Goal: Task Accomplishment & Management: Complete application form

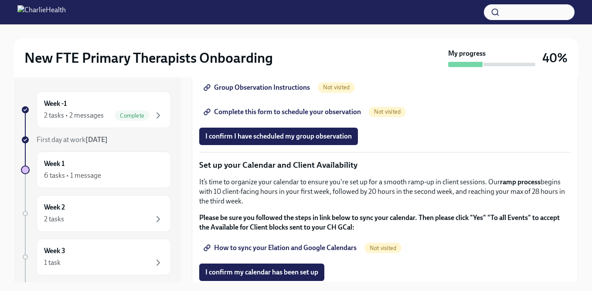
scroll to position [1154, 0]
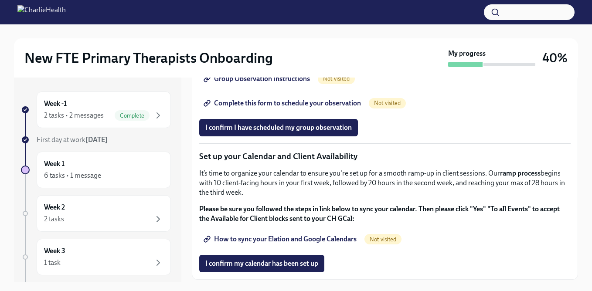
click at [297, 112] on link "Complete this form to schedule your observation" at bounding box center [283, 103] width 168 height 17
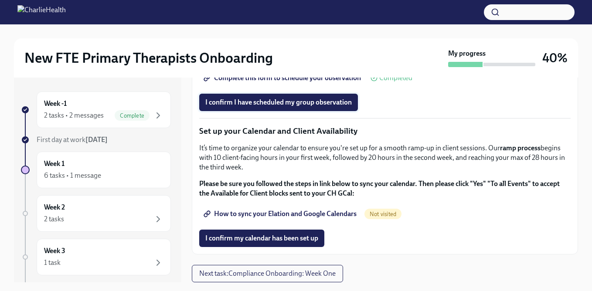
scroll to position [16, 0]
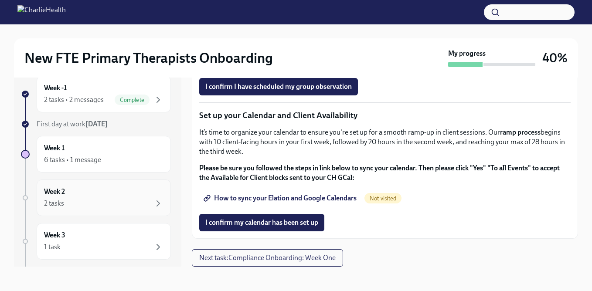
click at [102, 200] on div "2 tasks" at bounding box center [103, 203] width 119 height 10
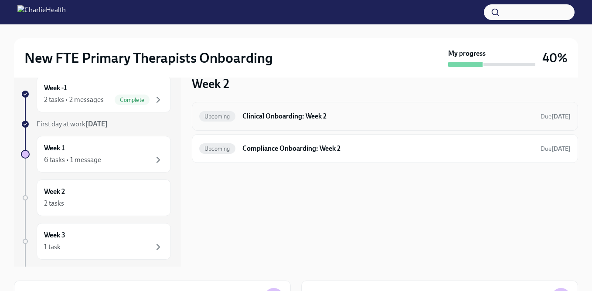
click at [266, 116] on h6 "Clinical Onboarding: Week 2" at bounding box center [387, 117] width 291 height 10
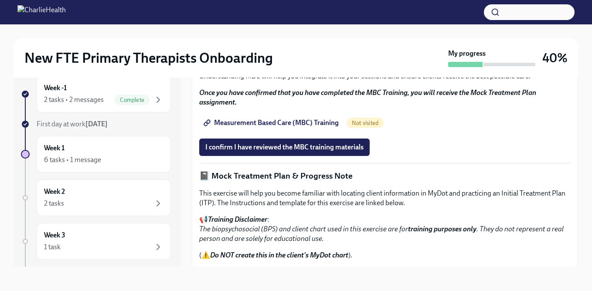
scroll to position [556, 0]
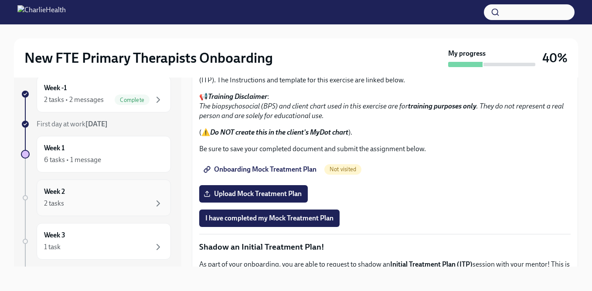
click at [124, 202] on div "2 tasks" at bounding box center [103, 203] width 119 height 10
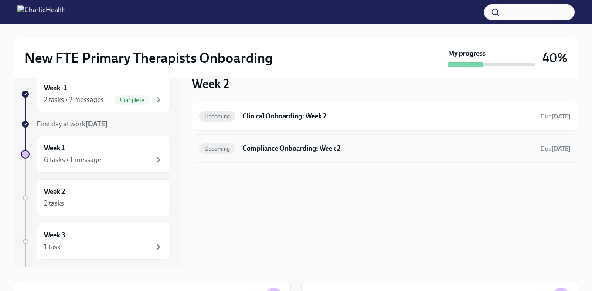
click at [296, 149] on h6 "Compliance Onboarding: Week 2" at bounding box center [387, 149] width 291 height 10
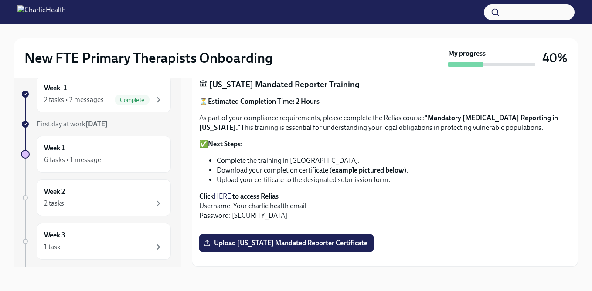
scroll to position [620, 0]
click at [117, 147] on div "Week 1 6 tasks • 1 message" at bounding box center [103, 154] width 119 height 22
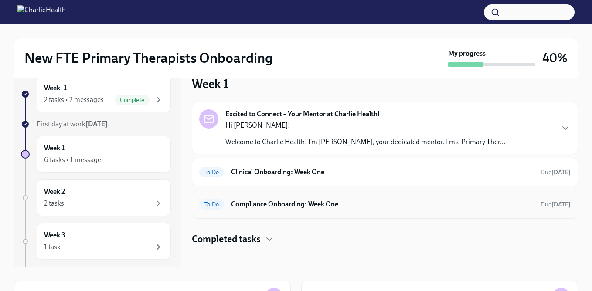
click at [247, 206] on h6 "Compliance Onboarding: Week One" at bounding box center [382, 205] width 302 height 10
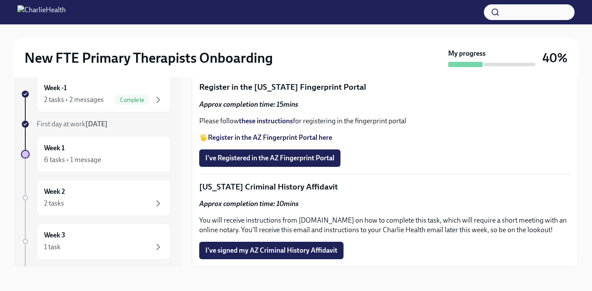
scroll to position [1154, 0]
click at [251, 142] on strong "Register in the AZ Fingerprint Portal here" at bounding box center [270, 137] width 124 height 8
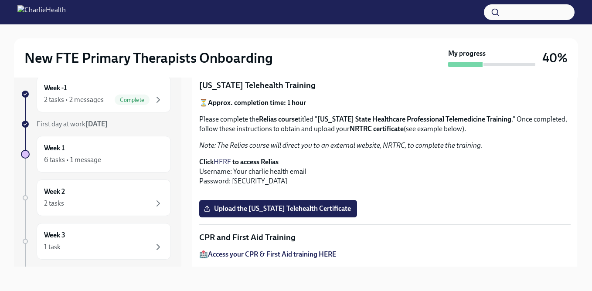
scroll to position [0, 0]
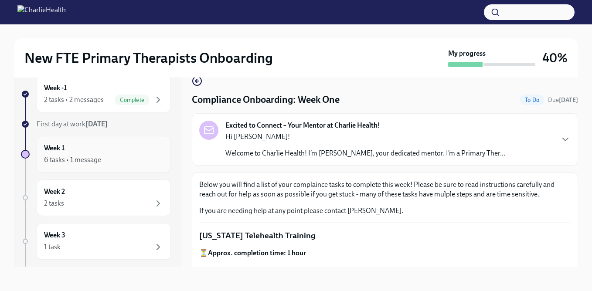
click at [105, 162] on div "6 tasks • 1 message" at bounding box center [103, 160] width 119 height 10
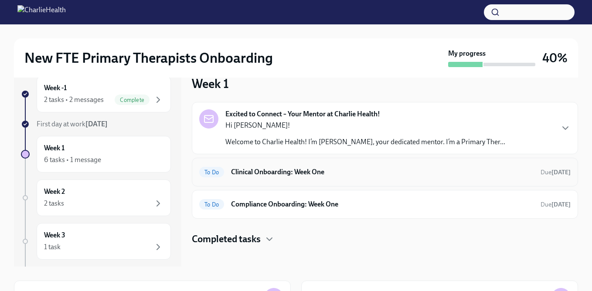
click at [254, 174] on h6 "Clinical Onboarding: Week One" at bounding box center [382, 172] width 302 height 10
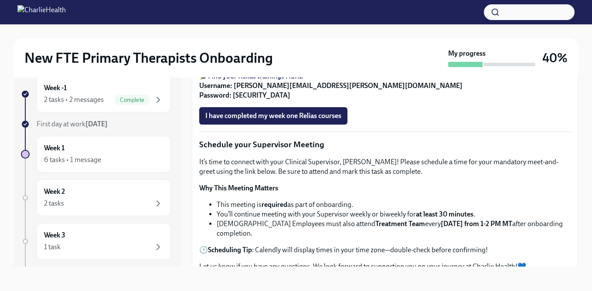
scroll to position [550, 0]
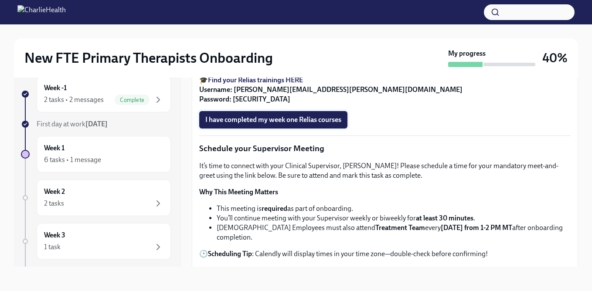
click at [277, 129] on button "I have completed my week one Relias courses" at bounding box center [273, 119] width 148 height 17
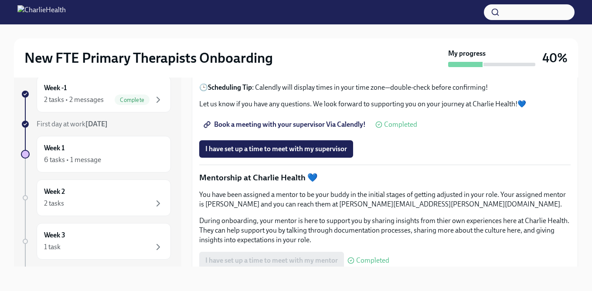
scroll to position [729, 0]
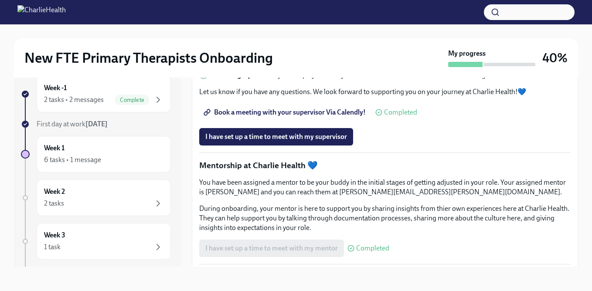
click at [305, 117] on span "Book a meeting with your supervisor Via Calendly!" at bounding box center [285, 112] width 160 height 9
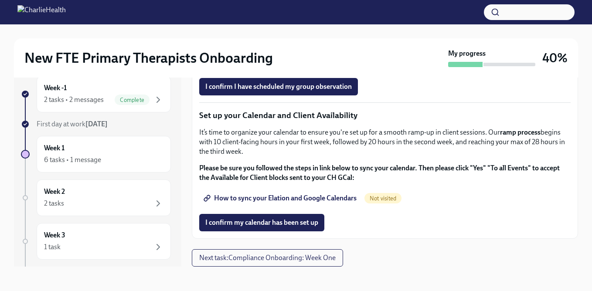
scroll to position [1164, 0]
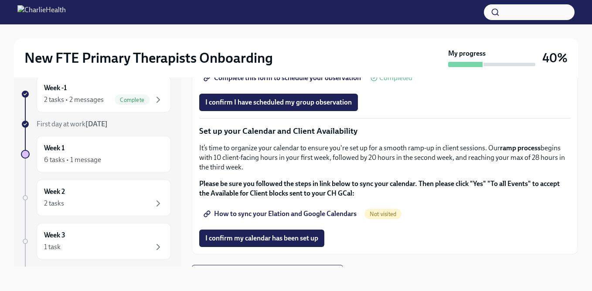
click at [277, 58] on span "Group Observation Instructions" at bounding box center [257, 53] width 105 height 9
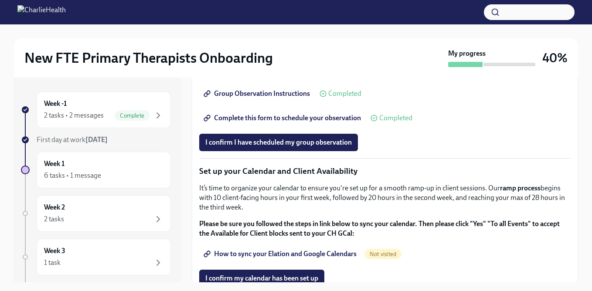
scroll to position [1143, 0]
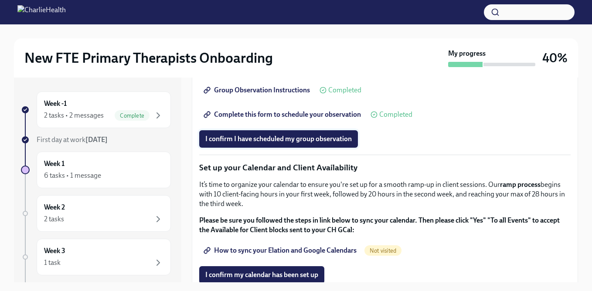
click at [280, 143] on span "I confirm I have scheduled my group observation" at bounding box center [278, 139] width 146 height 9
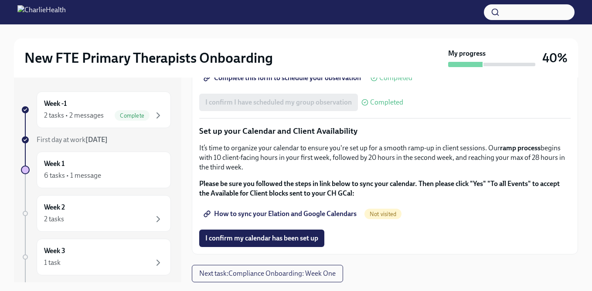
scroll to position [1297, 0]
click at [329, 212] on span "How to sync your Elation and Google Calendars" at bounding box center [280, 214] width 151 height 9
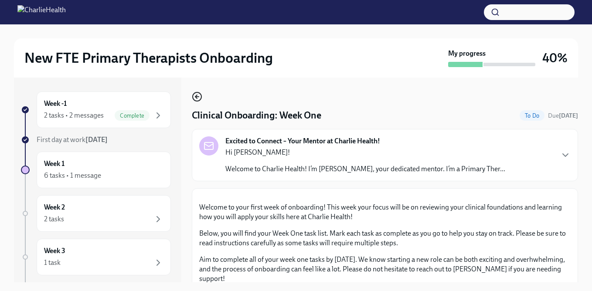
click at [201, 98] on icon "button" at bounding box center [197, 97] width 10 height 10
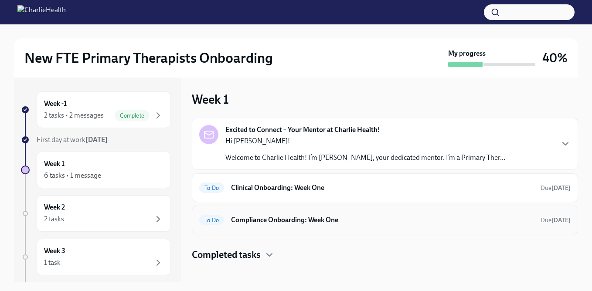
click at [279, 219] on h6 "Compliance Onboarding: Week One" at bounding box center [382, 220] width 302 height 10
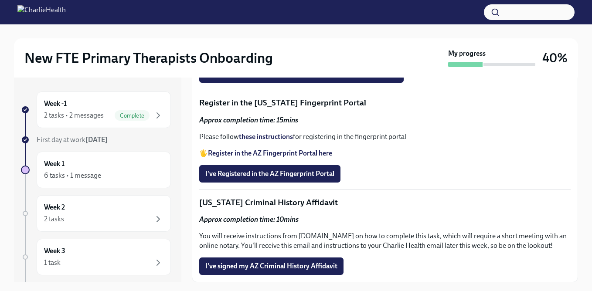
scroll to position [1130, 0]
click at [268, 141] on strong "these instructions" at bounding box center [266, 136] width 54 height 8
click at [255, 157] on strong "Register in the AZ Fingerprint Portal here" at bounding box center [270, 153] width 124 height 8
click at [290, 178] on span "I've Registered in the AZ Fingerprint Portal" at bounding box center [269, 174] width 129 height 9
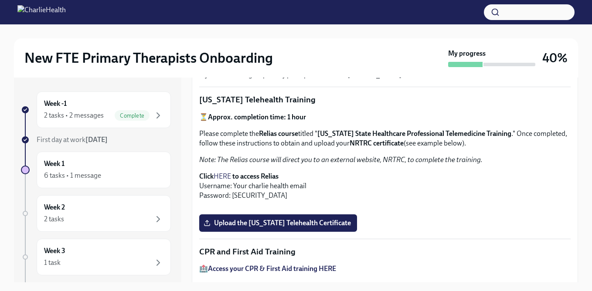
scroll to position [140, 0]
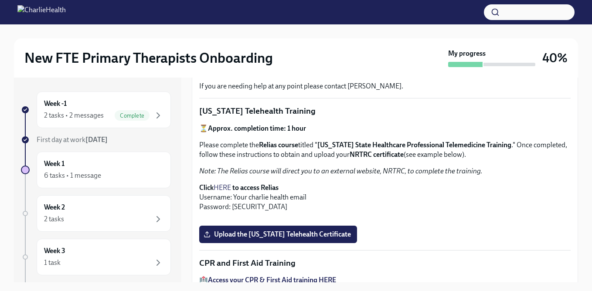
click at [227, 187] on link "HERE" at bounding box center [222, 187] width 17 height 8
